Goal: Task Accomplishment & Management: Use online tool/utility

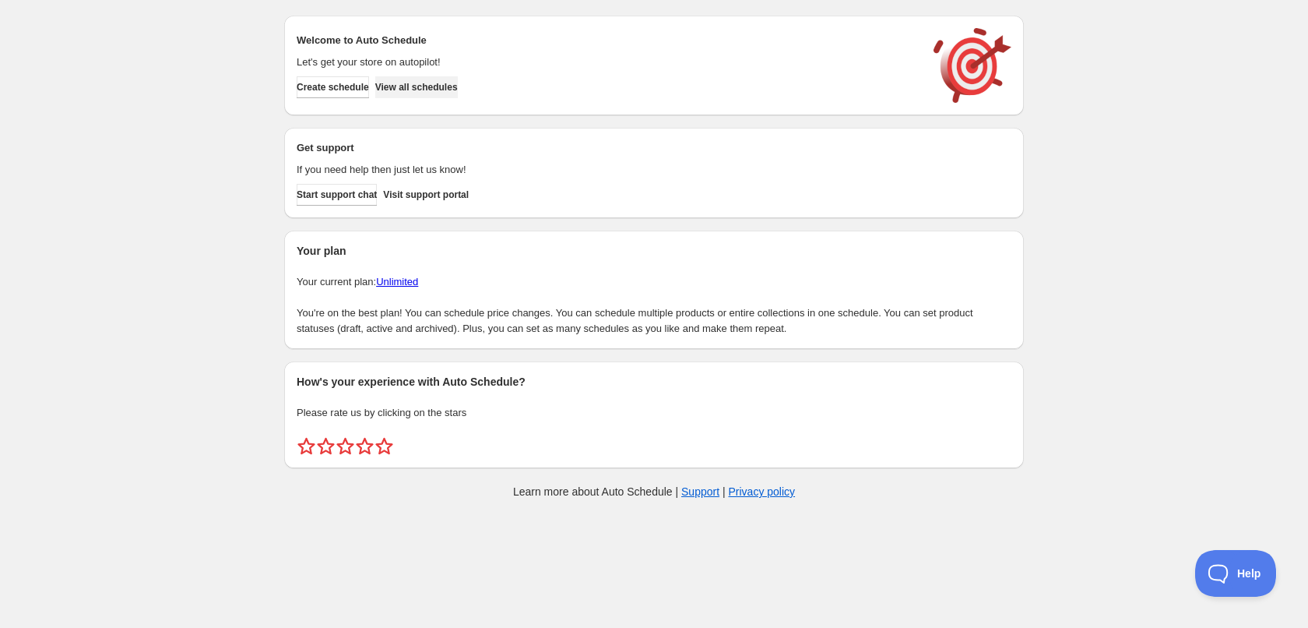
click at [413, 87] on span "View all schedules" at bounding box center [416, 87] width 83 height 12
click at [350, 88] on span "Create schedule" at bounding box center [333, 87] width 72 height 12
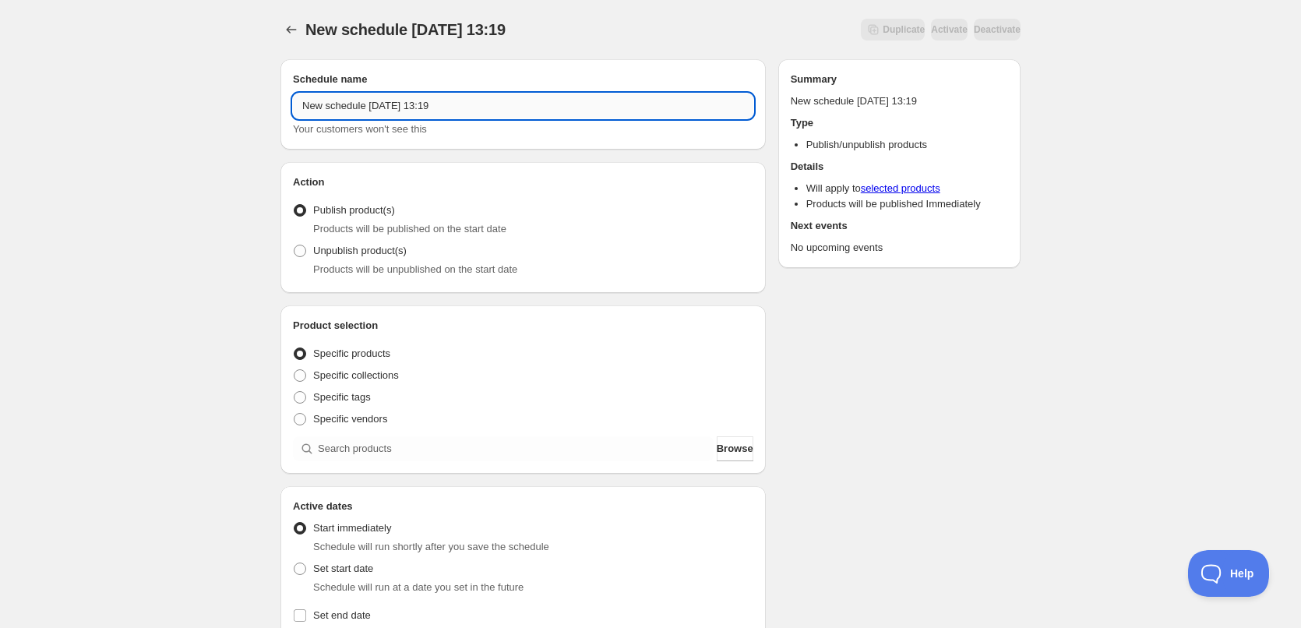
click at [488, 104] on input "New schedule [DATE] 13:19" at bounding box center [523, 105] width 460 height 25
type input "[DATE]"
click at [350, 400] on span "Specific tags" at bounding box center [342, 397] width 58 height 12
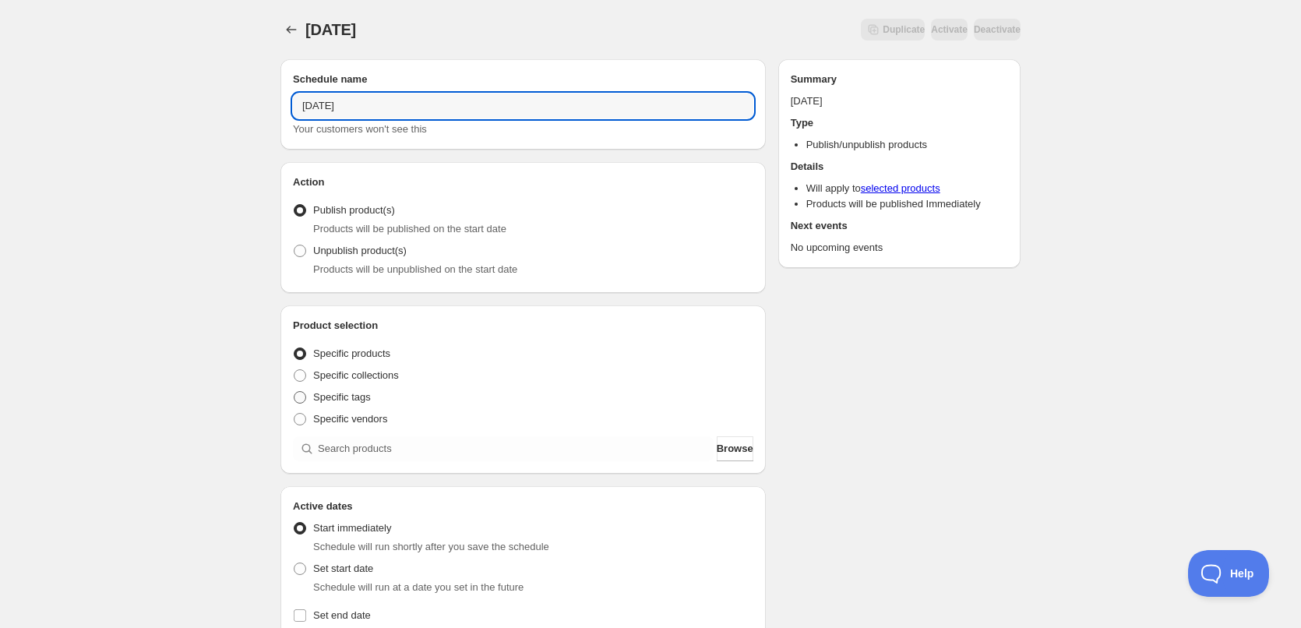
click at [294, 392] on input "Specific tags" at bounding box center [294, 391] width 1 height 1
radio input "true"
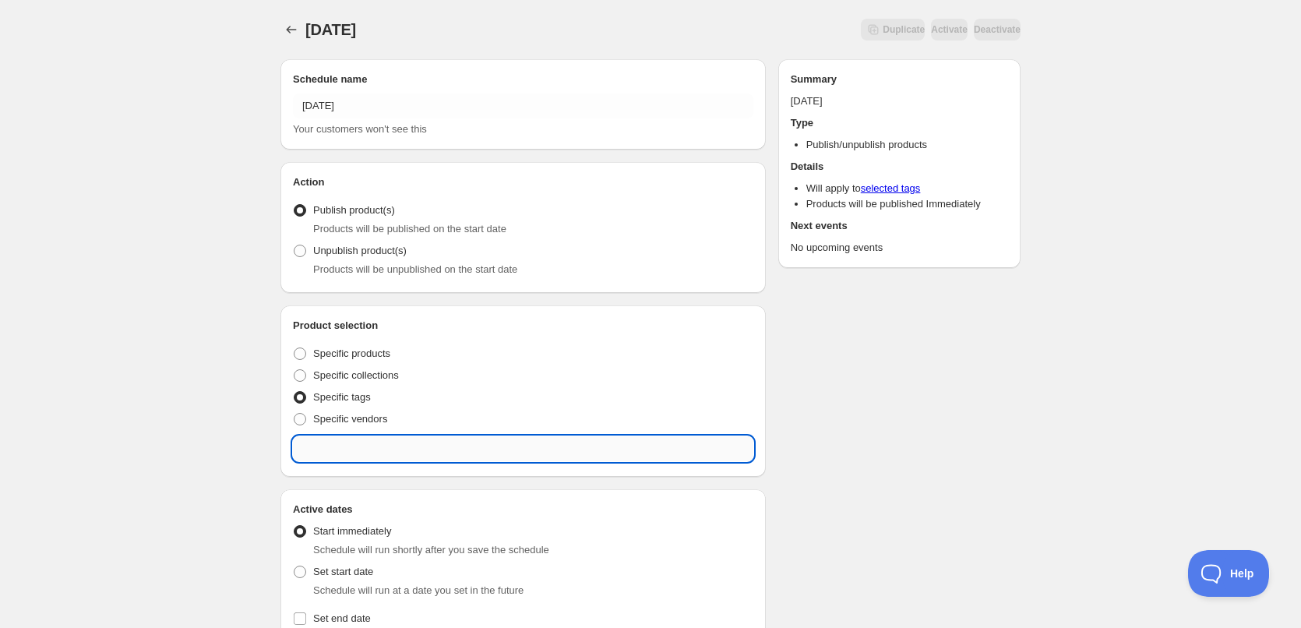
click at [374, 438] on input "text" at bounding box center [523, 448] width 460 height 25
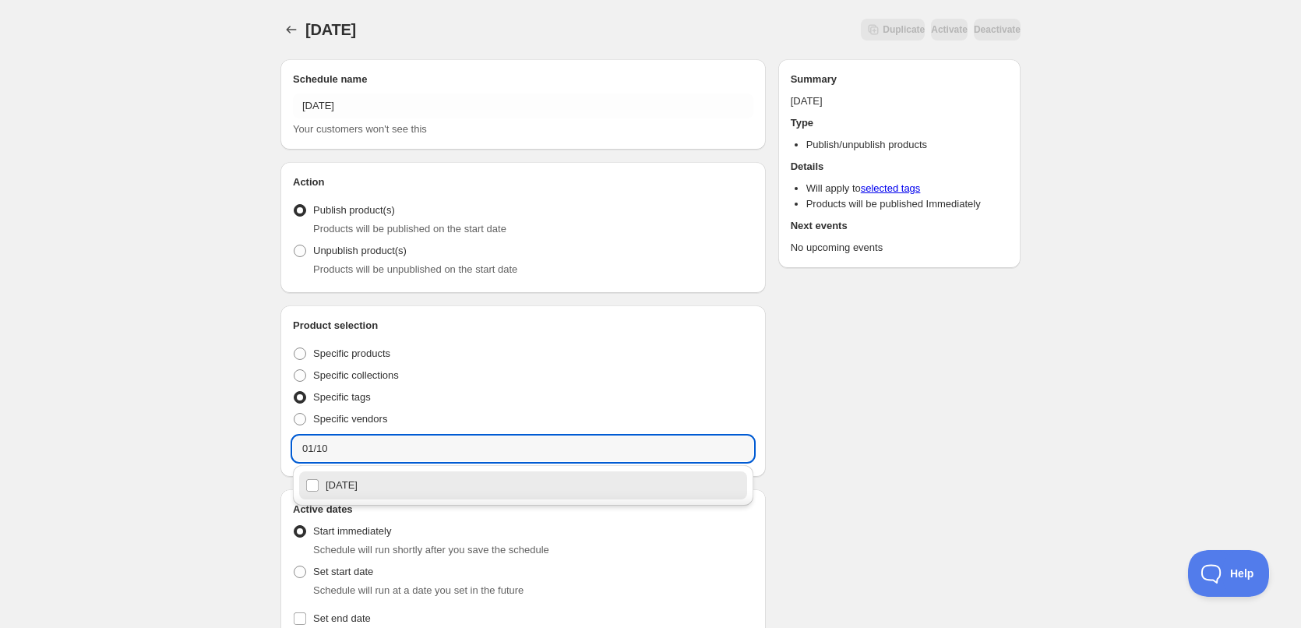
click at [380, 489] on div "01/10/2025" at bounding box center [522, 485] width 435 height 22
type input "01/10/2025"
checkbox input "true"
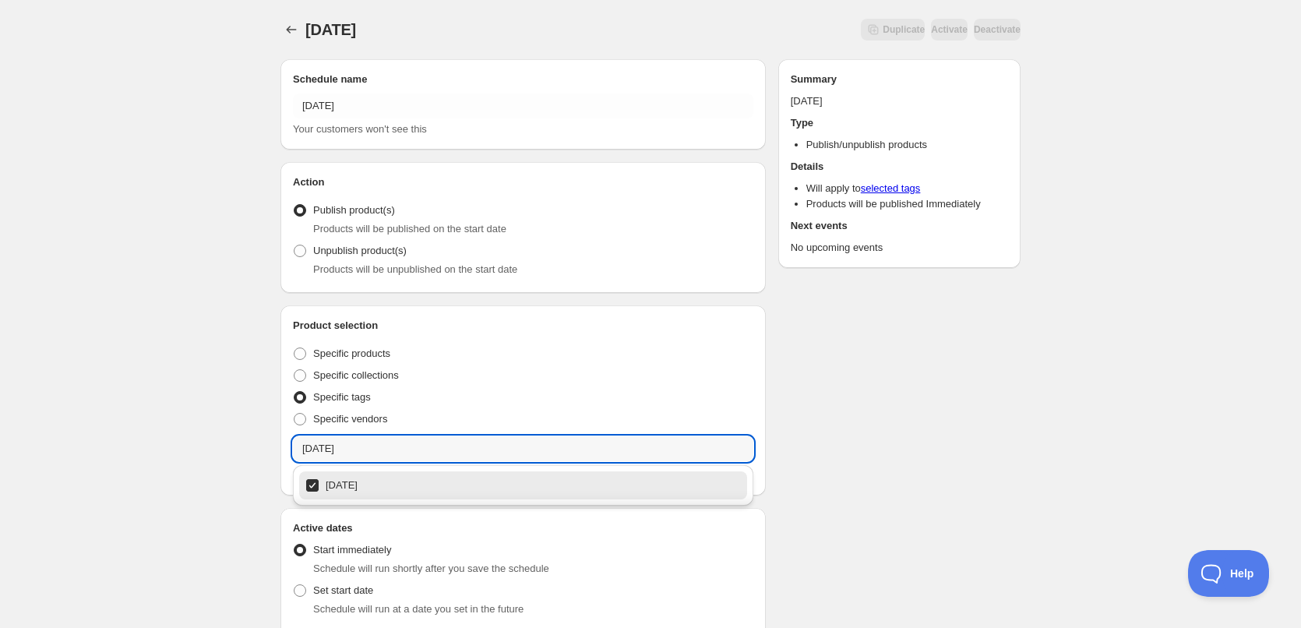
type input "01/10/2025"
click at [919, 400] on div "Schedule name 1/10/2025 Your customers won't see this Action Action Publish pro…" at bounding box center [644, 612] width 752 height 1131
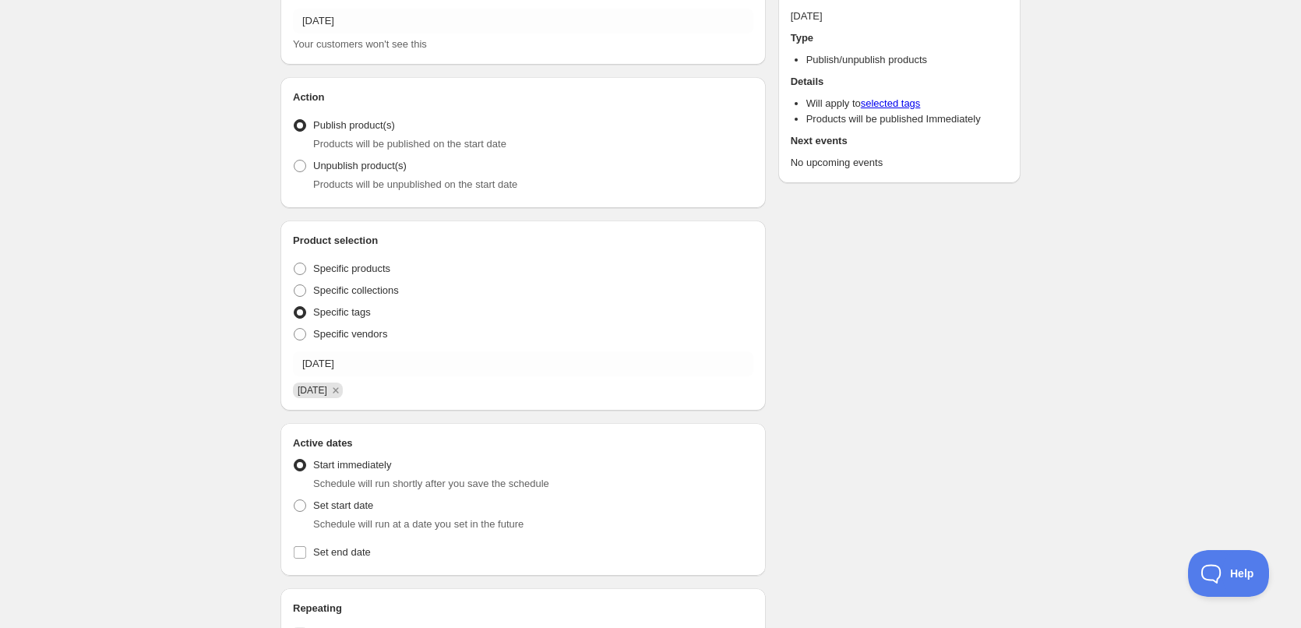
scroll to position [389, 0]
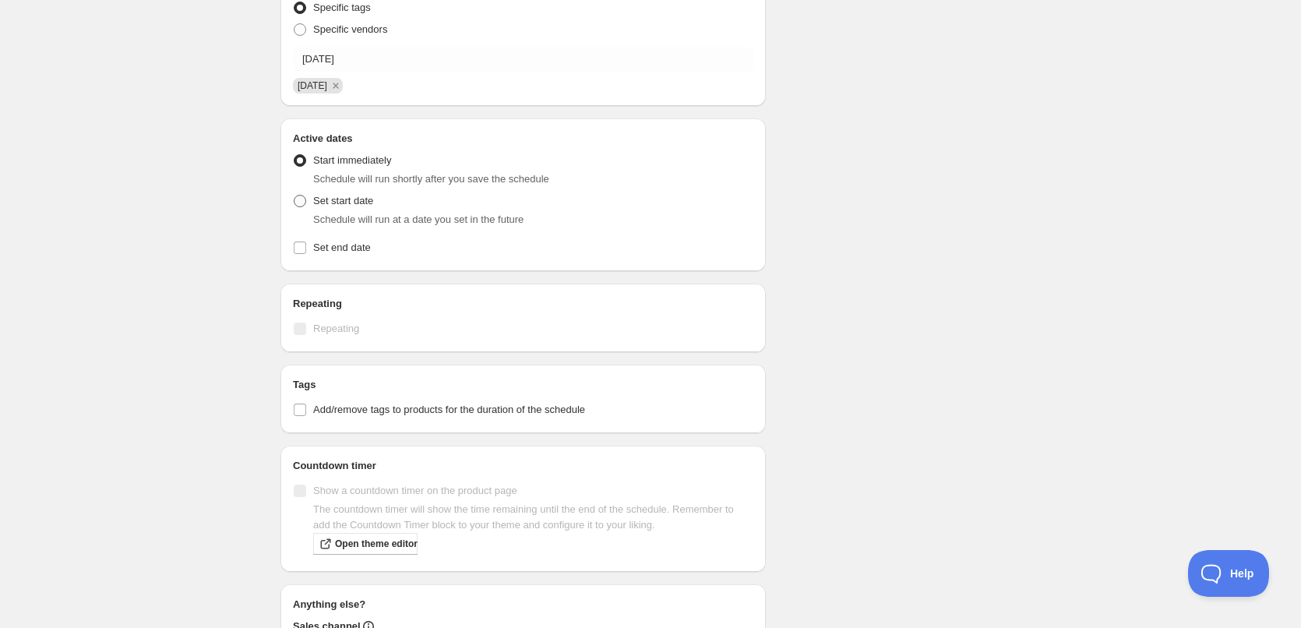
click at [308, 207] on label "Set start date" at bounding box center [333, 201] width 80 height 22
click at [294, 195] on input "Set start date" at bounding box center [294, 195] width 1 height 1
radio input "true"
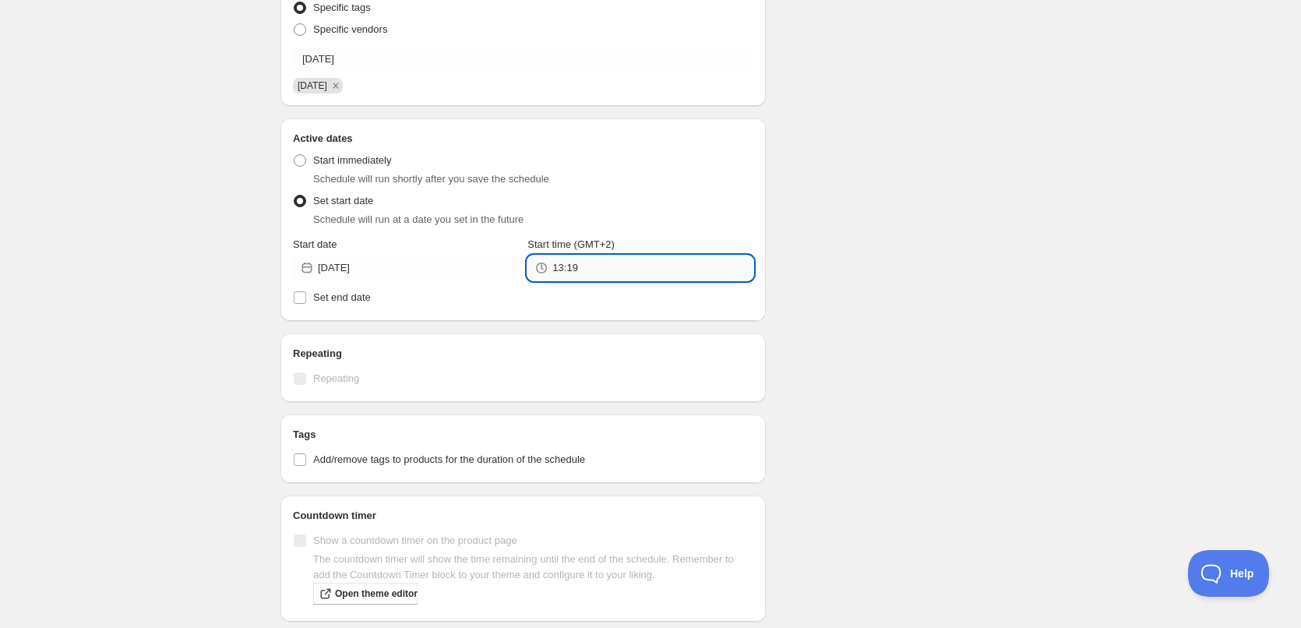
click at [652, 258] on input "13:19" at bounding box center [652, 267] width 200 height 25
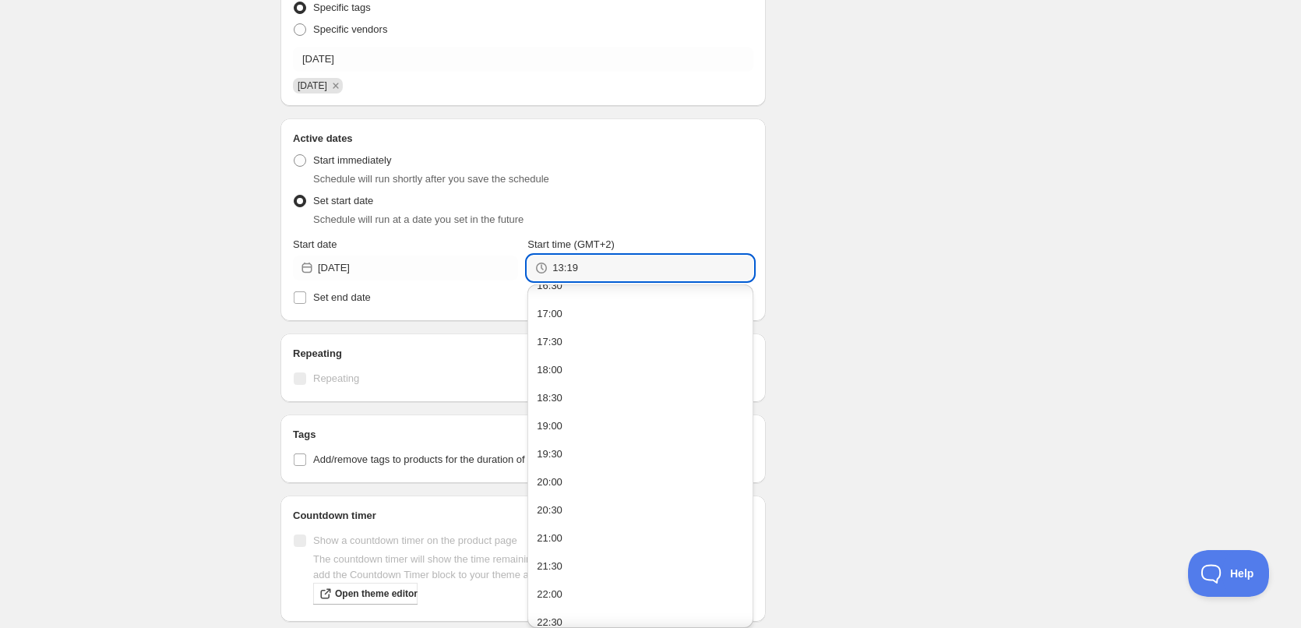
scroll to position [280, 0]
click at [580, 530] on button "22:00" at bounding box center [640, 526] width 216 height 25
type input "22:00"
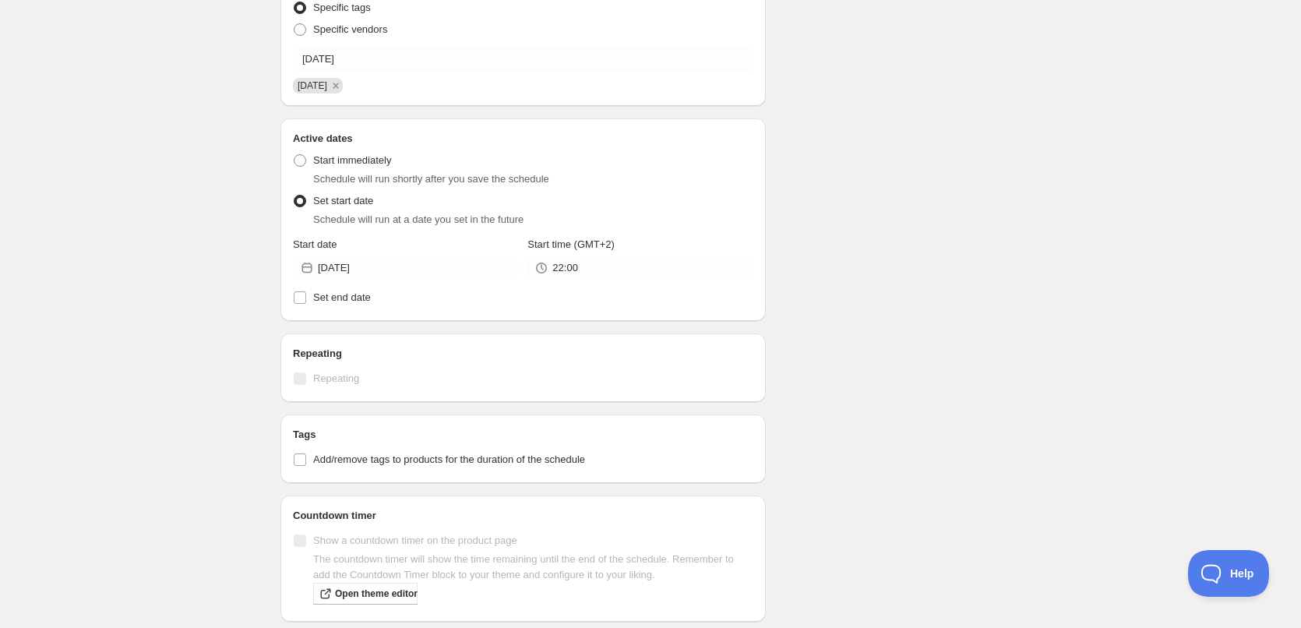
click at [1014, 329] on div "Schedule name 1/10/2025 Your customers won't see this Action Action Publish pro…" at bounding box center [644, 247] width 752 height 1181
click at [372, 290] on label "Set end date" at bounding box center [523, 298] width 460 height 22
click at [306, 291] on input "Set end date" at bounding box center [300, 297] width 12 height 12
checkbox input "true"
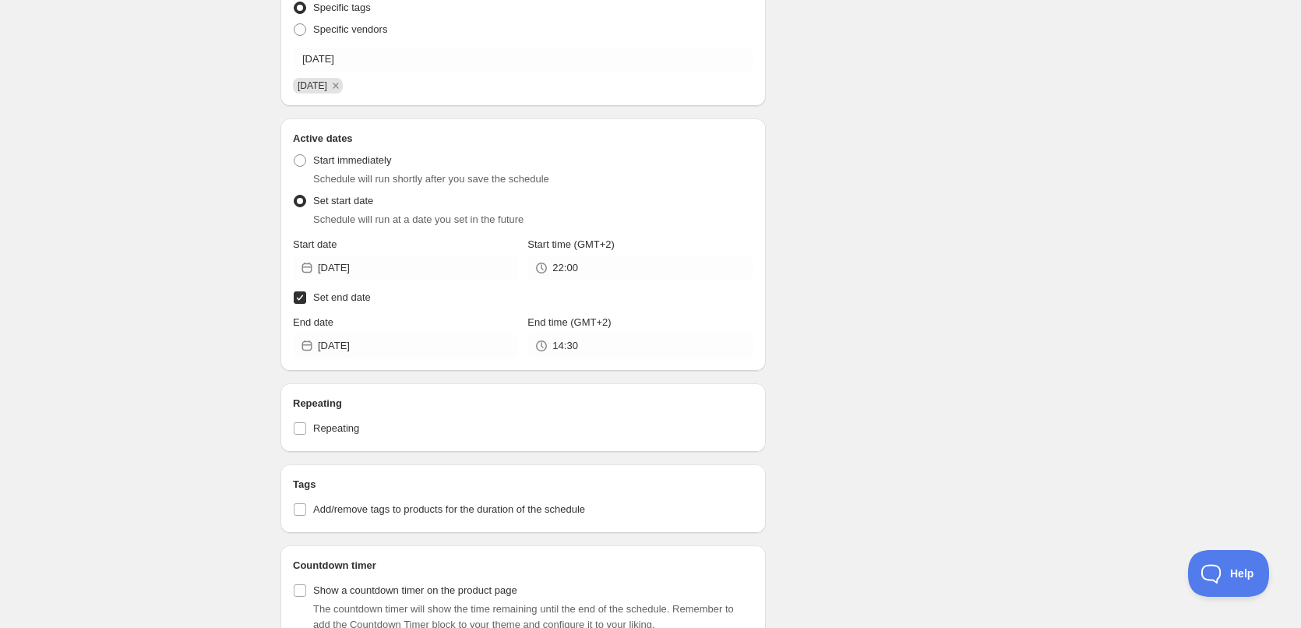
click at [389, 332] on div "End date 2025-09-30" at bounding box center [405, 337] width 225 height 44
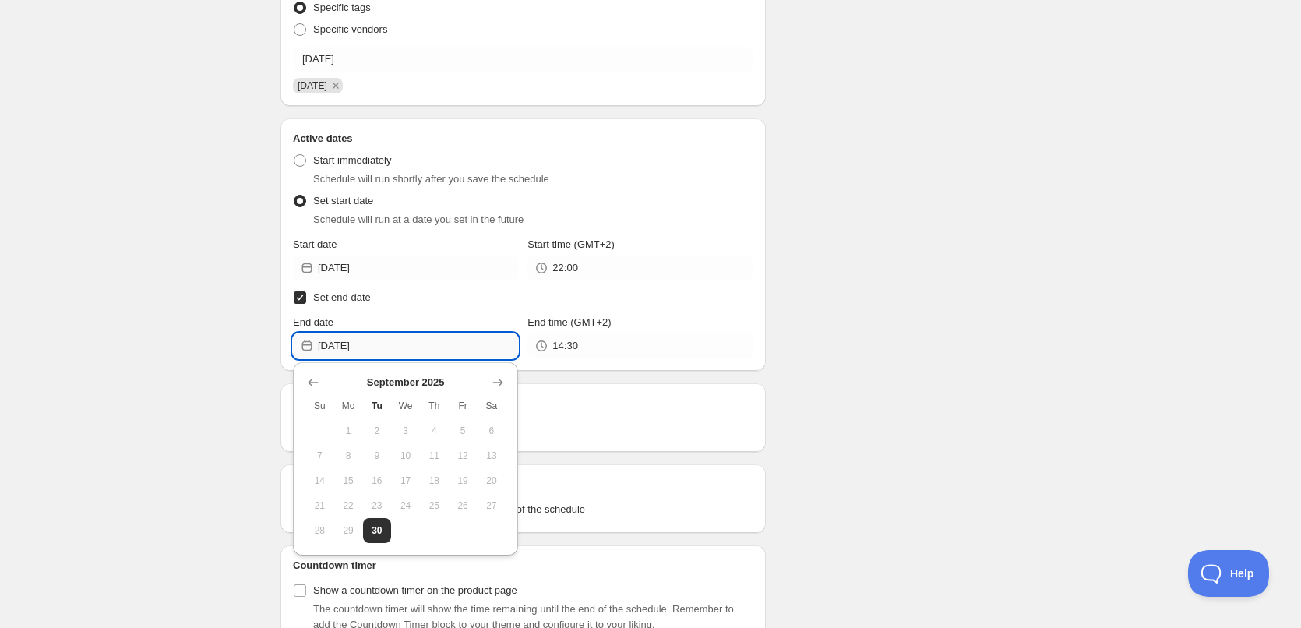
click at [389, 337] on input "2025-09-30" at bounding box center [418, 345] width 200 height 25
click at [500, 378] on icon "Show next month, October 2025" at bounding box center [498, 383] width 16 height 16
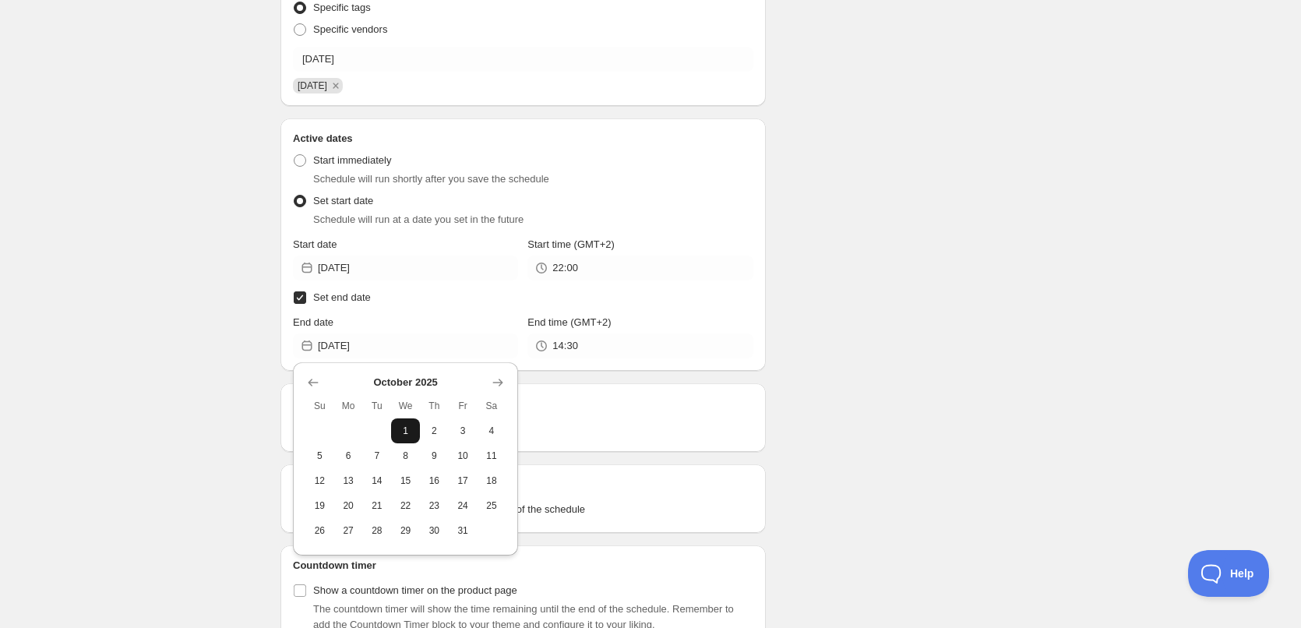
click at [403, 421] on button "1" at bounding box center [405, 430] width 29 height 25
type input "2025-10-01"
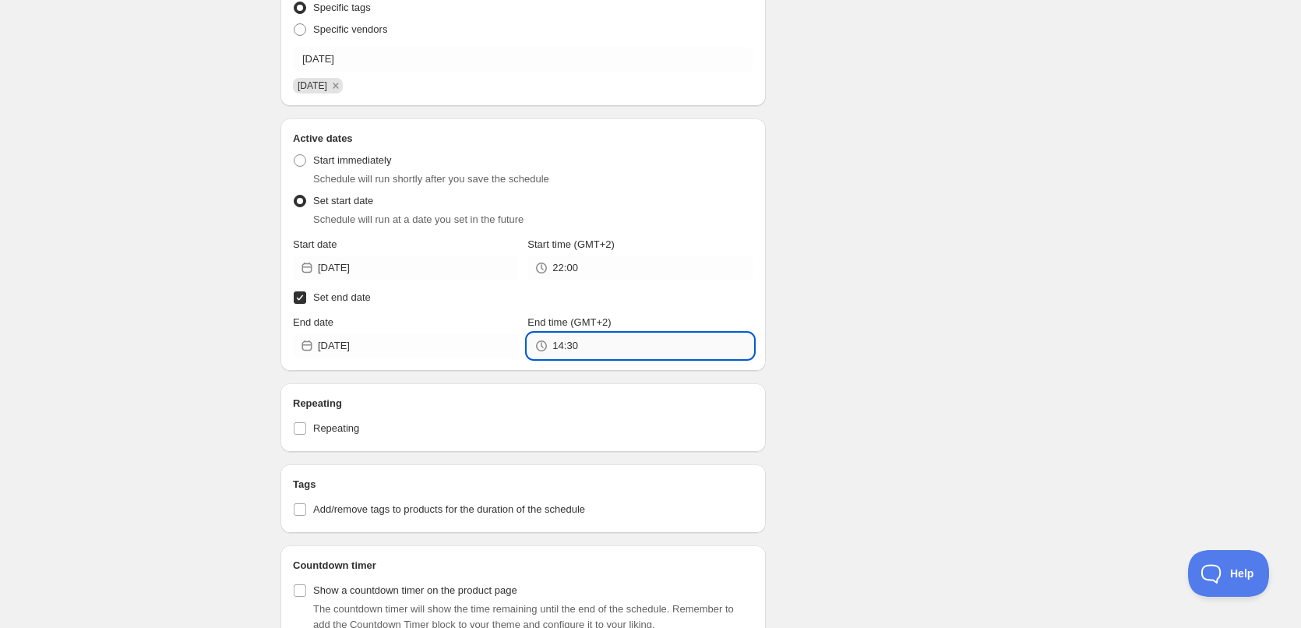
click at [614, 348] on input "14:30" at bounding box center [652, 345] width 200 height 25
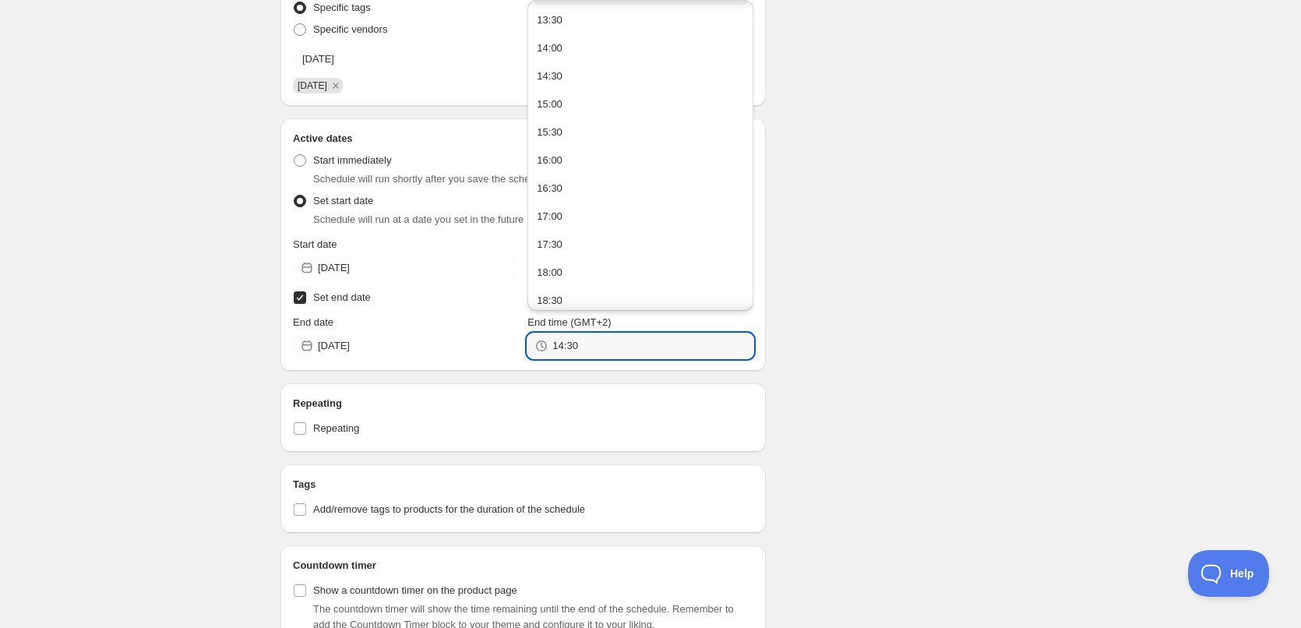
scroll to position [1041, 0]
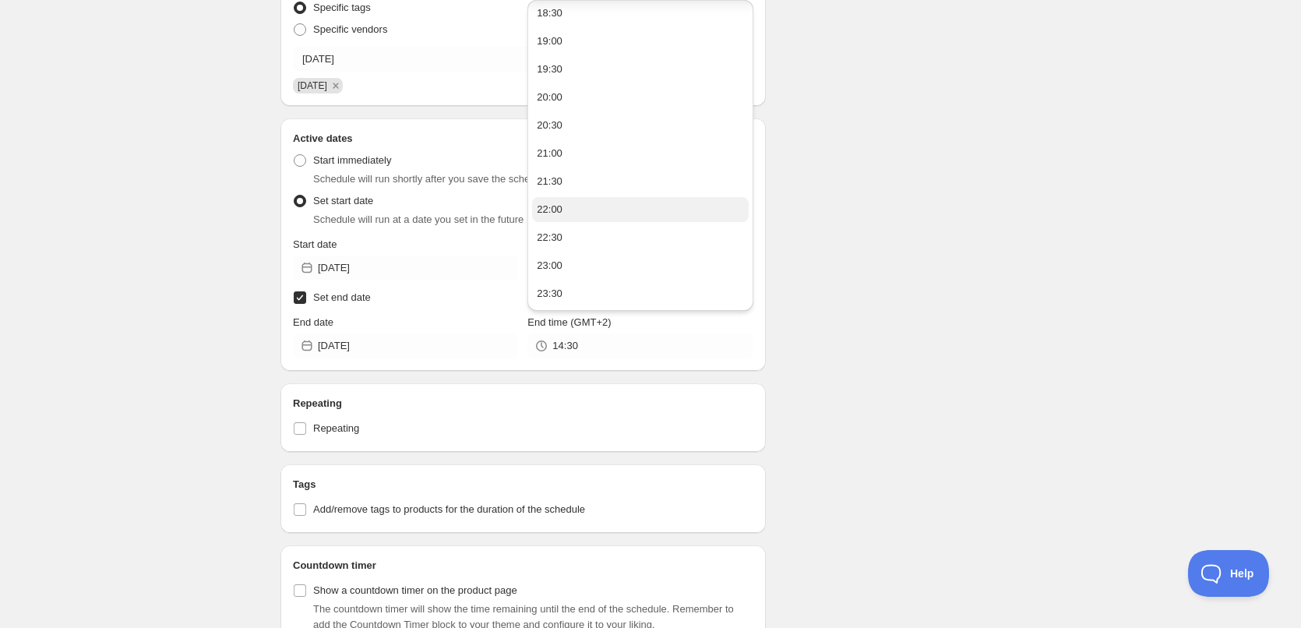
click at [569, 217] on button "22:00" at bounding box center [640, 209] width 216 height 25
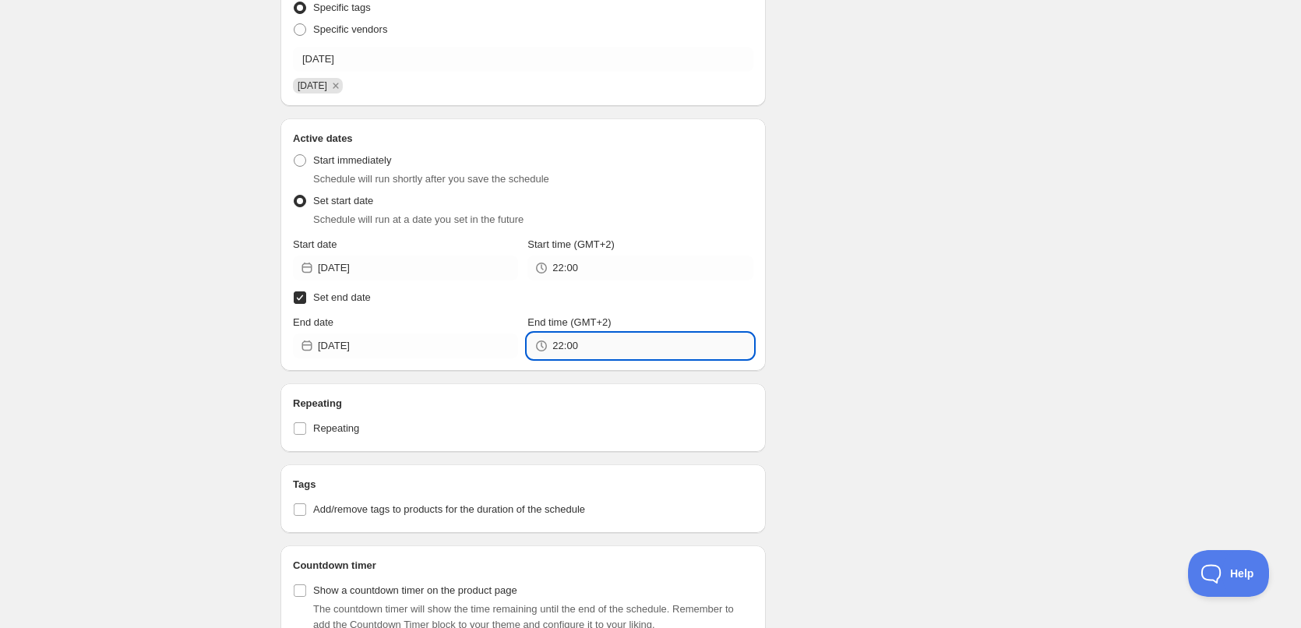
click at [569, 345] on input "22:00" at bounding box center [652, 345] width 200 height 25
type input "22:10"
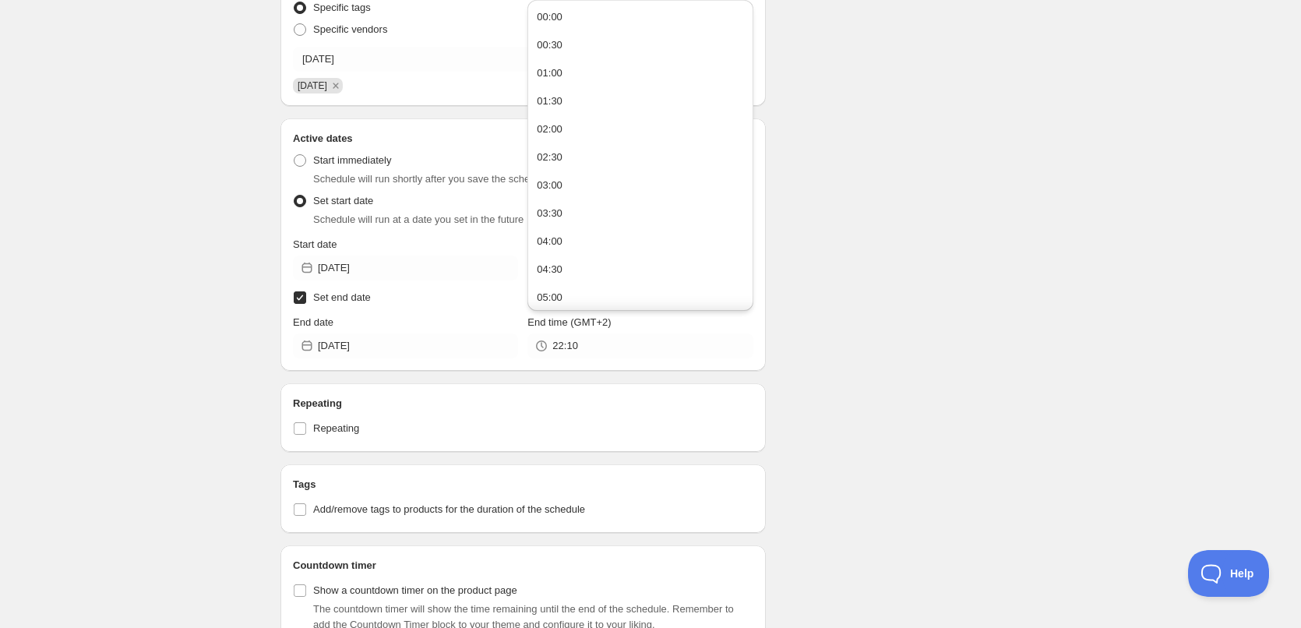
click at [978, 243] on div "Schedule name 1/10/2025 Your customers won't see this Action Action Publish pro…" at bounding box center [644, 309] width 752 height 1305
click at [966, 248] on div "Schedule name 1/10/2025 Your customers won't see this Action Action Publish pro…" at bounding box center [644, 309] width 752 height 1305
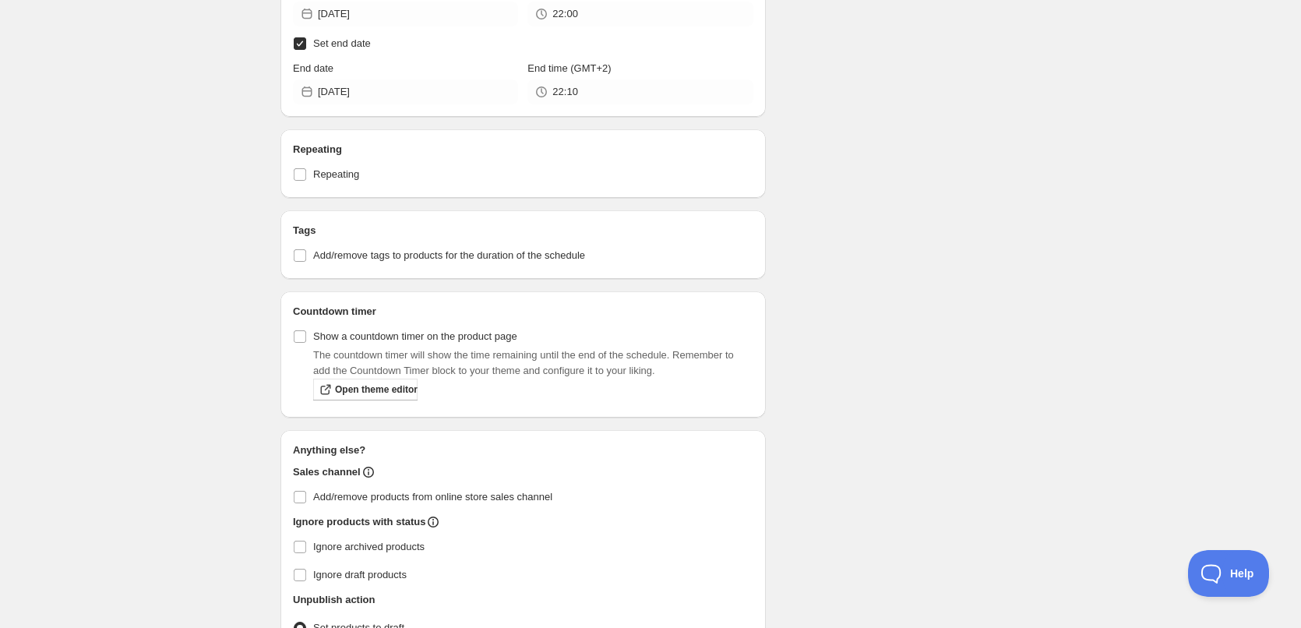
scroll to position [754, 0]
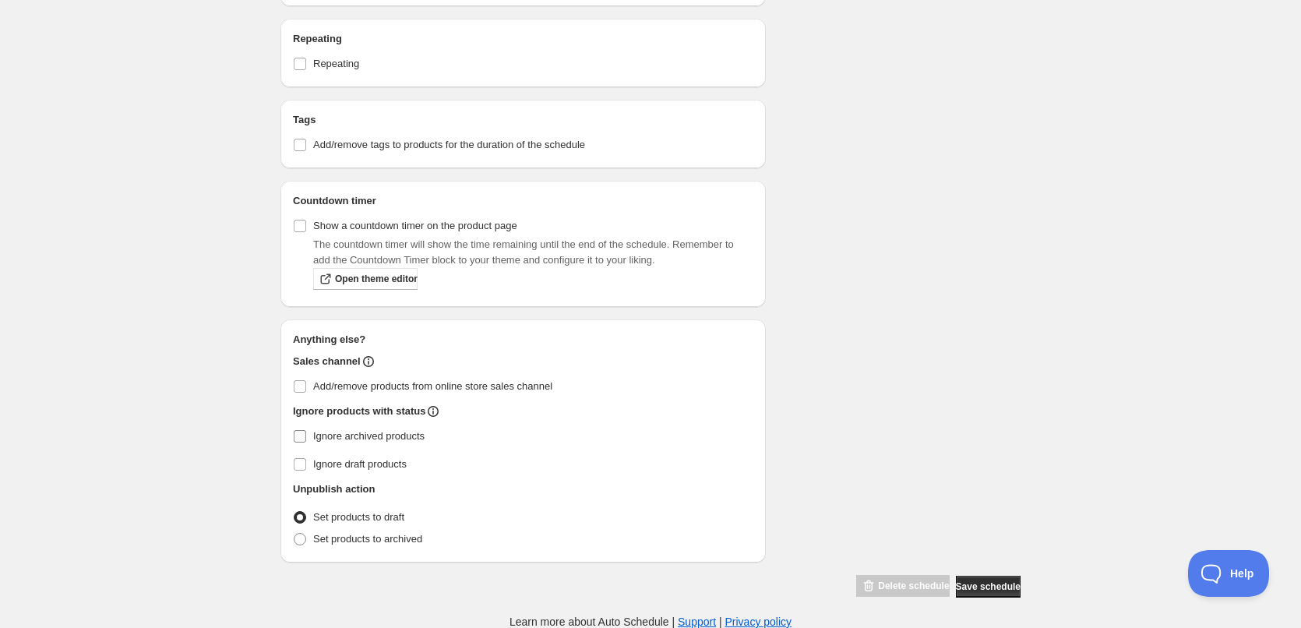
click at [307, 438] on label "Ignore archived products" at bounding box center [523, 436] width 460 height 22
click at [306, 438] on input "Ignore archived products" at bounding box center [300, 436] width 12 height 12
checkbox input "true"
click at [305, 540] on span at bounding box center [300, 539] width 12 height 12
click at [294, 533] on input "Set products to archived" at bounding box center [294, 533] width 1 height 1
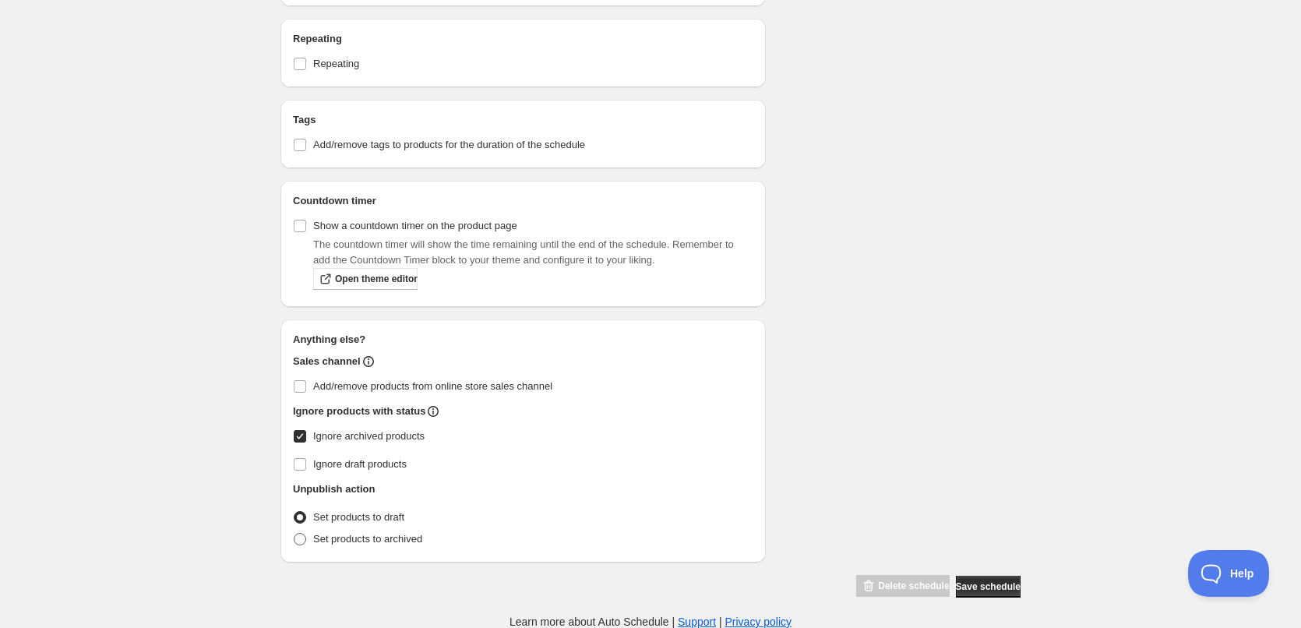
radio input "true"
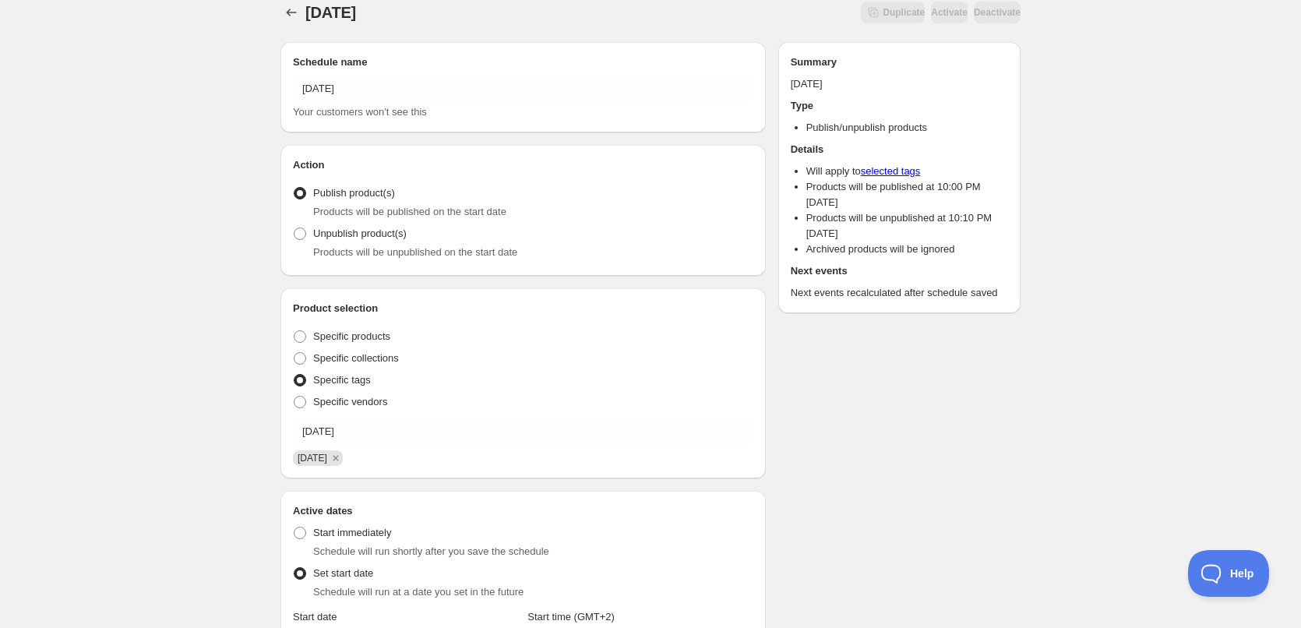
scroll to position [0, 0]
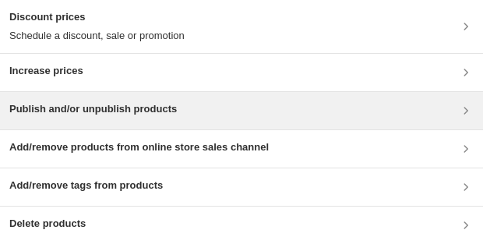
click at [118, 114] on h3 "Publish and/or unpublish products" at bounding box center [92, 109] width 167 height 16
